Goal: Find specific page/section: Find specific page/section

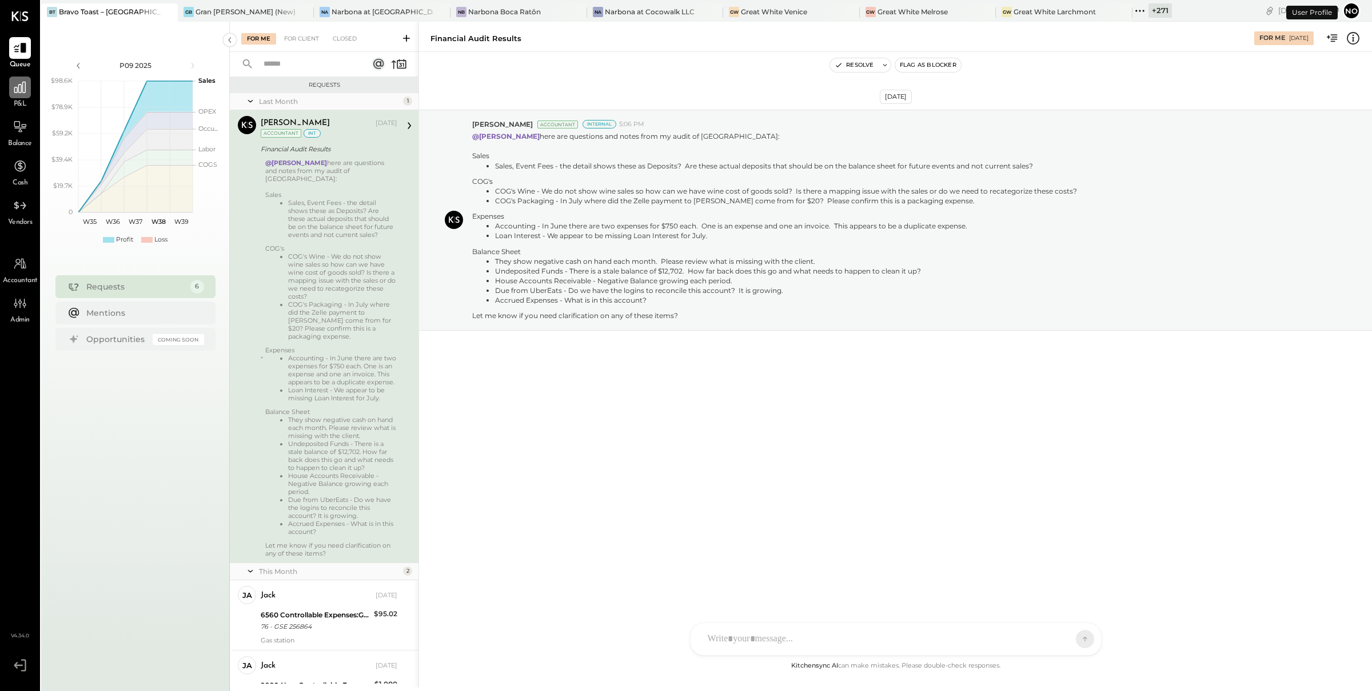
click at [17, 95] on div at bounding box center [20, 88] width 22 height 22
